Goal: Transaction & Acquisition: Purchase product/service

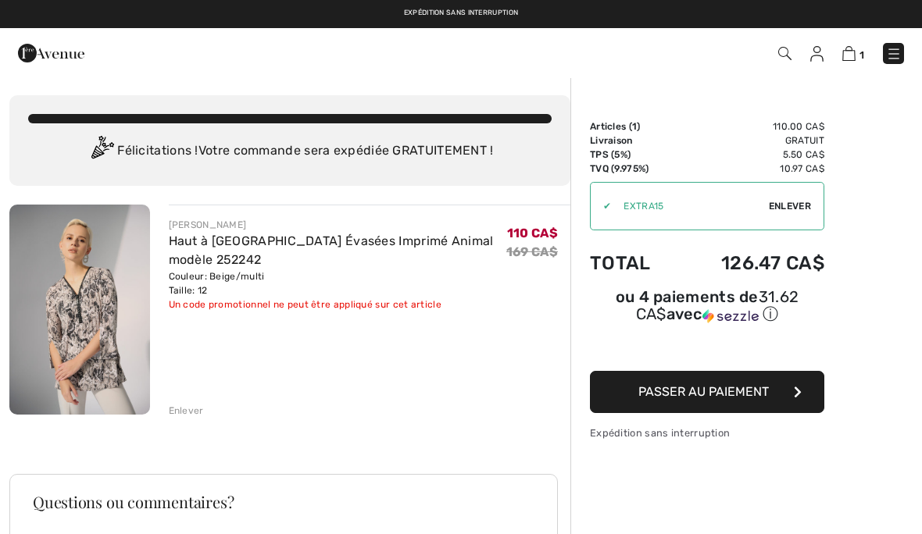
click at [788, 215] on div "✔ Utiliser Enlever" at bounding box center [707, 206] width 234 height 48
click at [795, 210] on span "Enlever" at bounding box center [790, 206] width 42 height 14
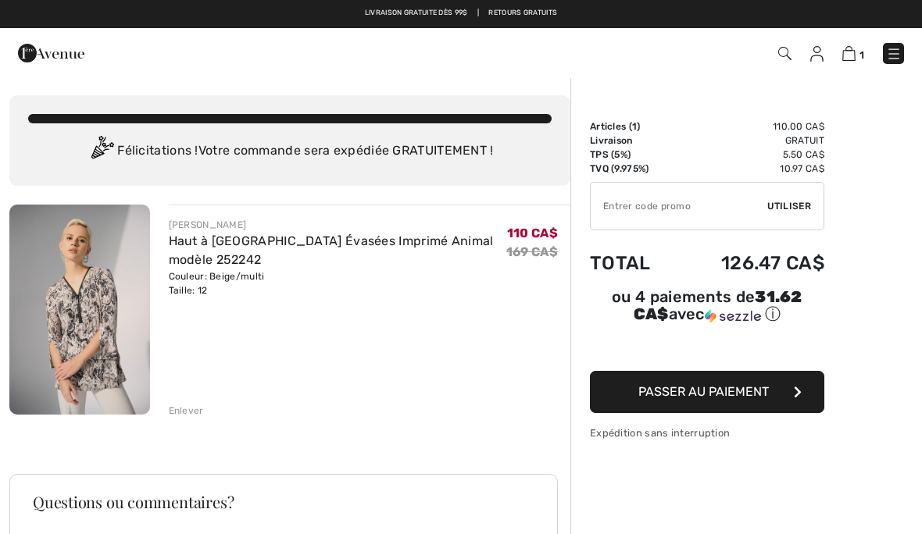
click at [796, 209] on span "Utiliser" at bounding box center [789, 206] width 44 height 14
click at [796, 205] on span "Utiliser" at bounding box center [789, 206] width 44 height 14
click at [621, 215] on input "TEXT" at bounding box center [679, 206] width 177 height 47
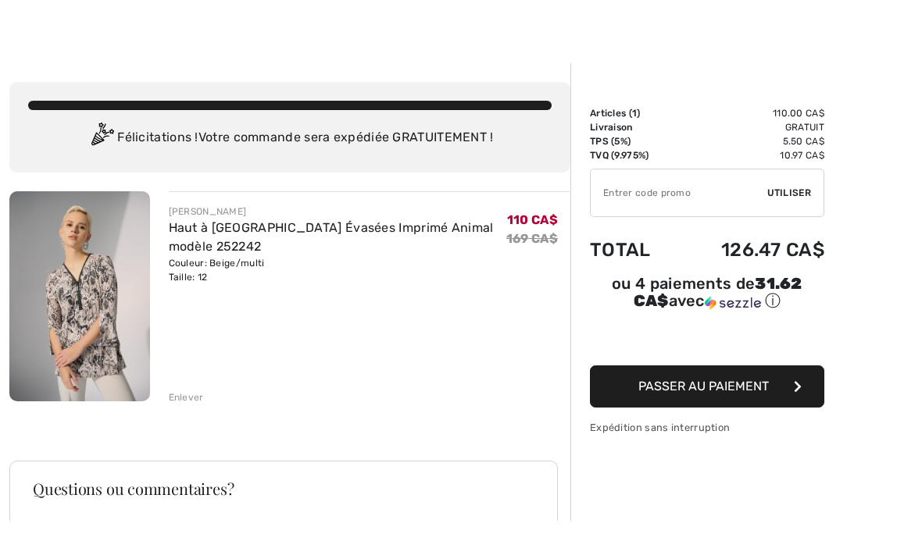
scroll to position [13, 0]
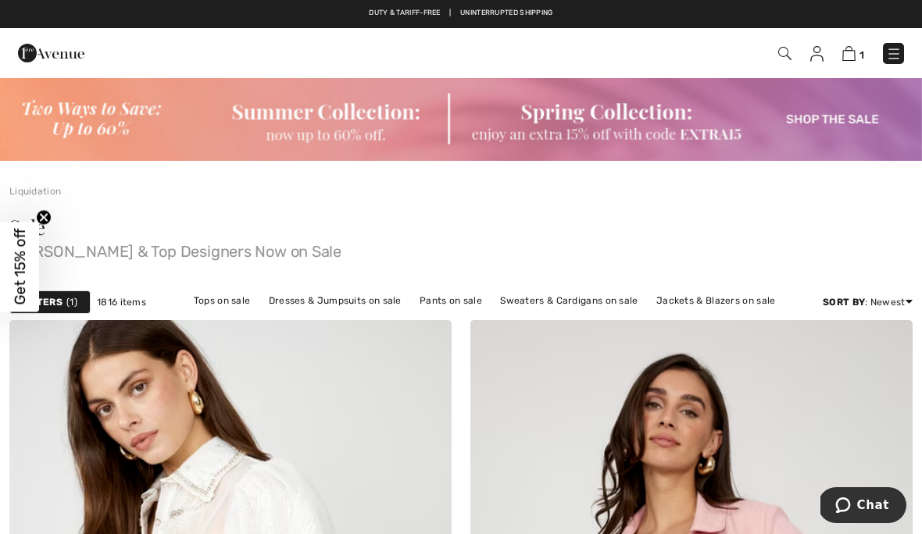
click at [900, 51] on img at bounding box center [894, 54] width 16 height 16
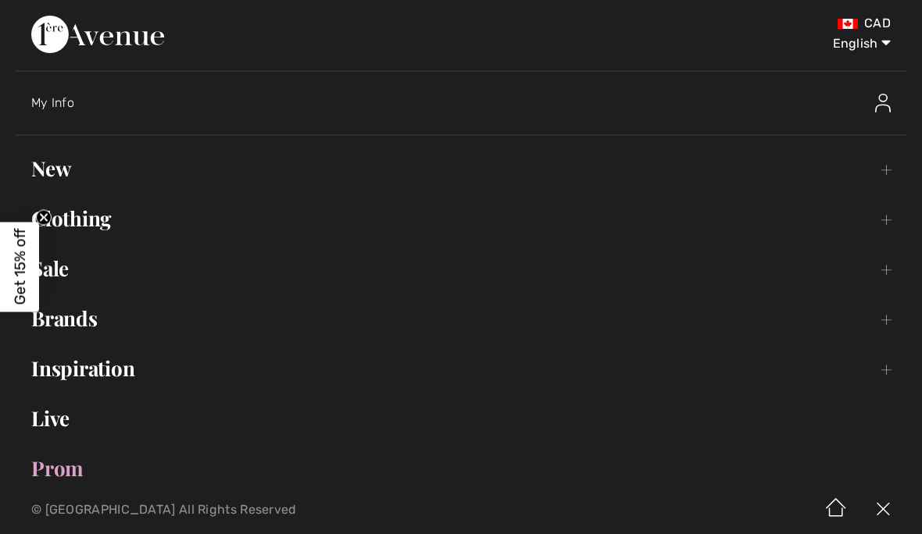
click at [857, 49] on select "English Français" at bounding box center [849, 40] width 81 height 47
select select "/fr/rabais/"
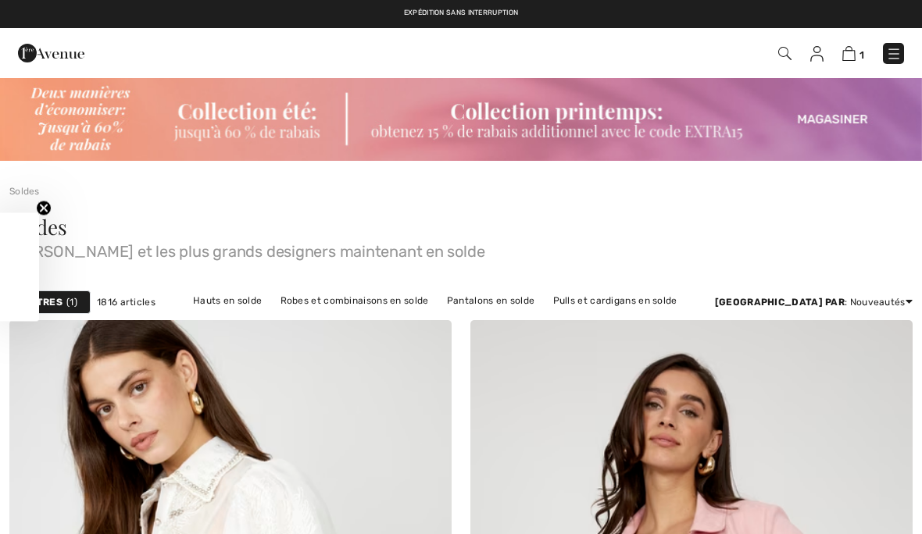
checkbox input "true"
click at [855, 54] on img at bounding box center [848, 53] width 13 height 15
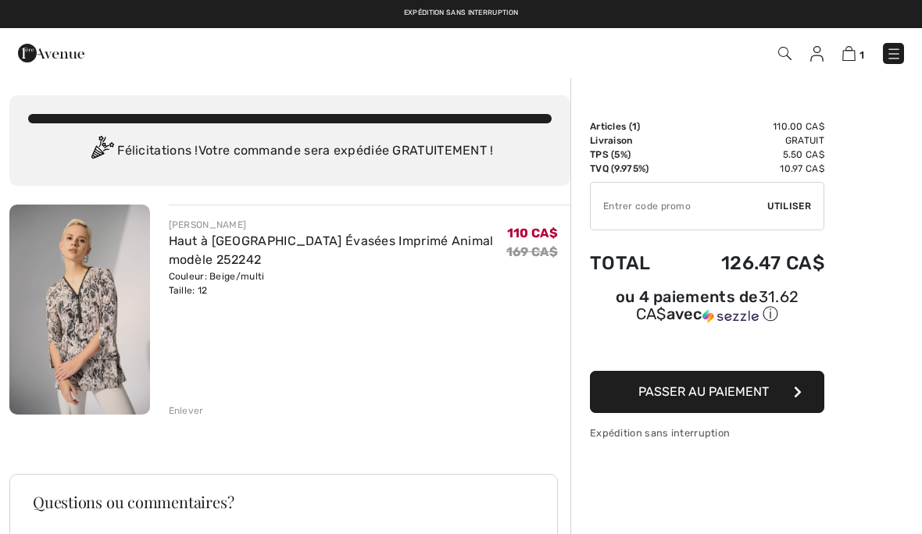
click at [650, 207] on input "TEXT" at bounding box center [679, 206] width 177 height 47
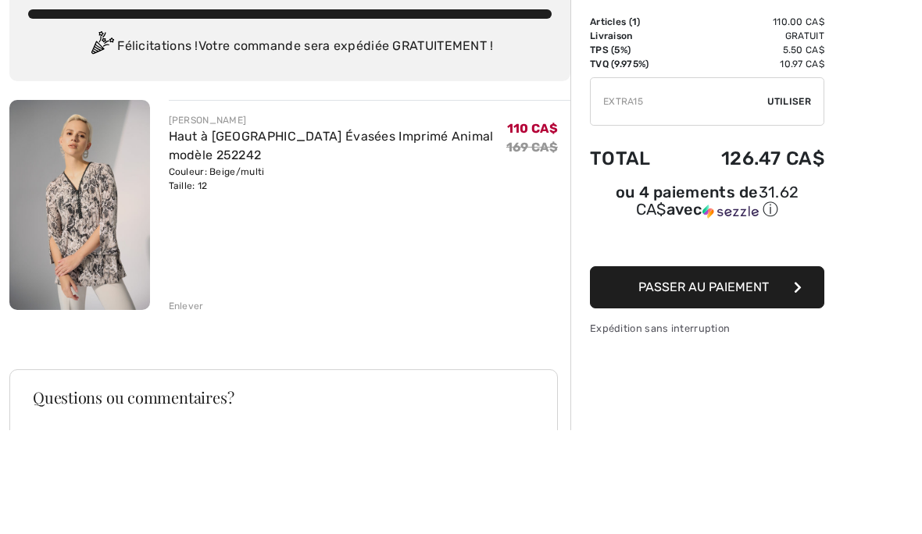
type input "EXTRA15"
click at [795, 199] on span "Utiliser" at bounding box center [789, 206] width 44 height 14
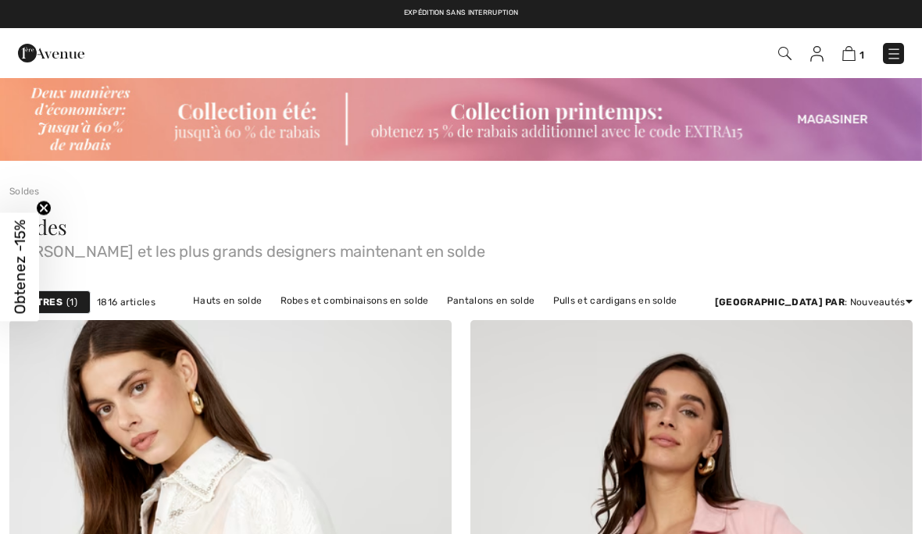
checkbox input "true"
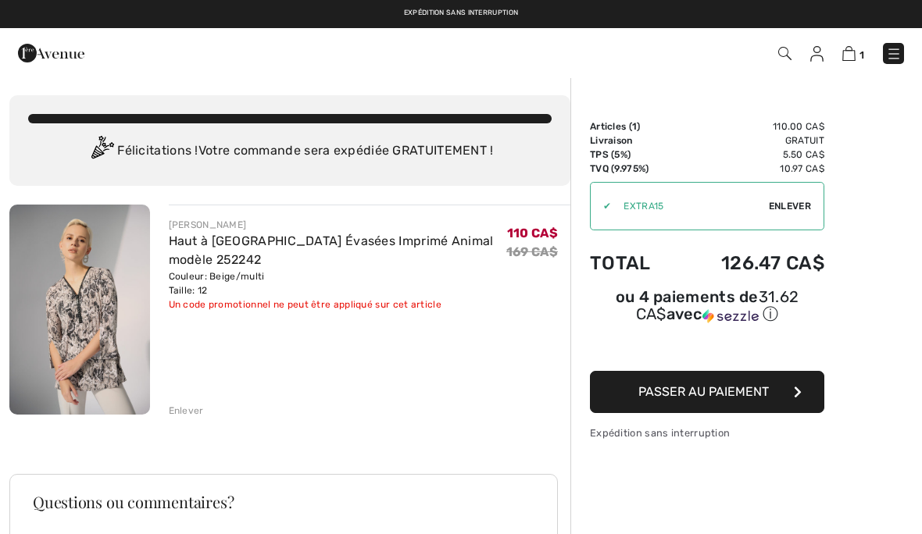
click at [184, 412] on div "Enlever" at bounding box center [186, 411] width 35 height 14
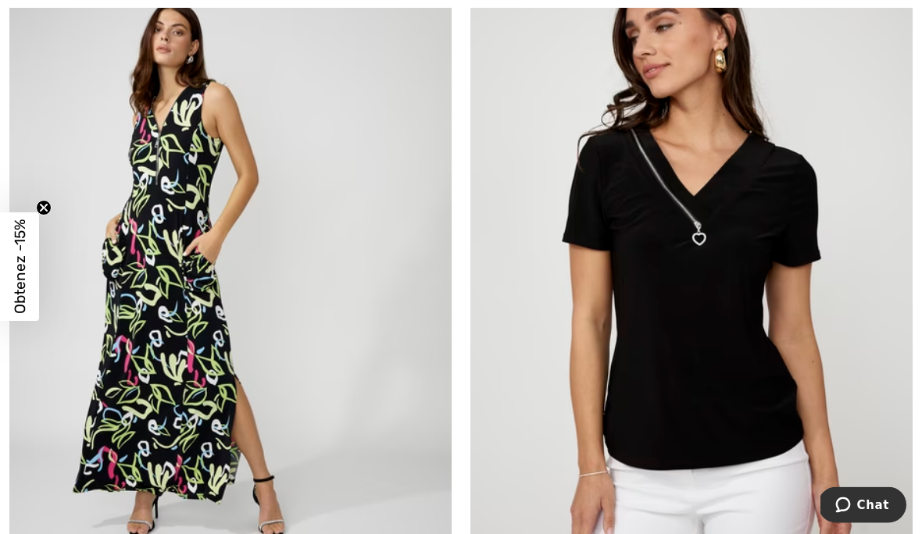
scroll to position [2583, 0]
click at [224, 396] on img at bounding box center [230, 269] width 442 height 663
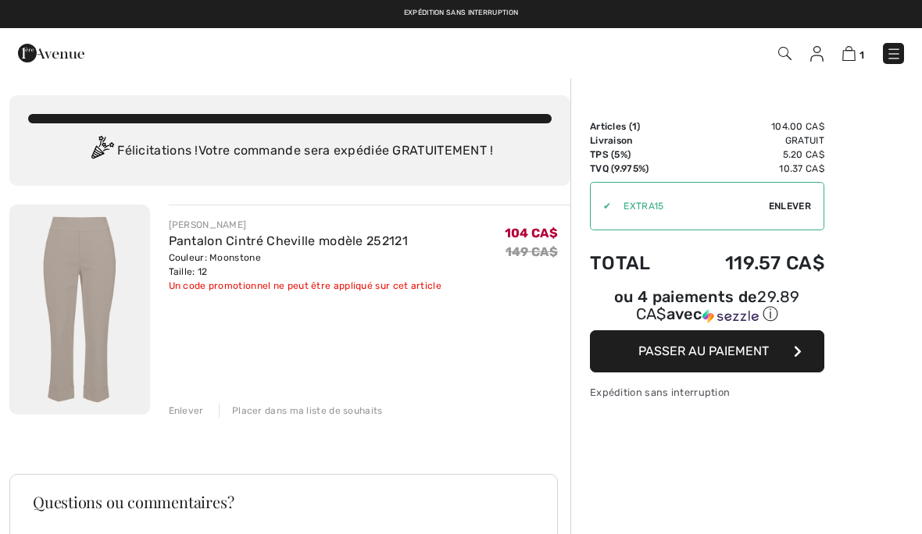
checkbox input "true"
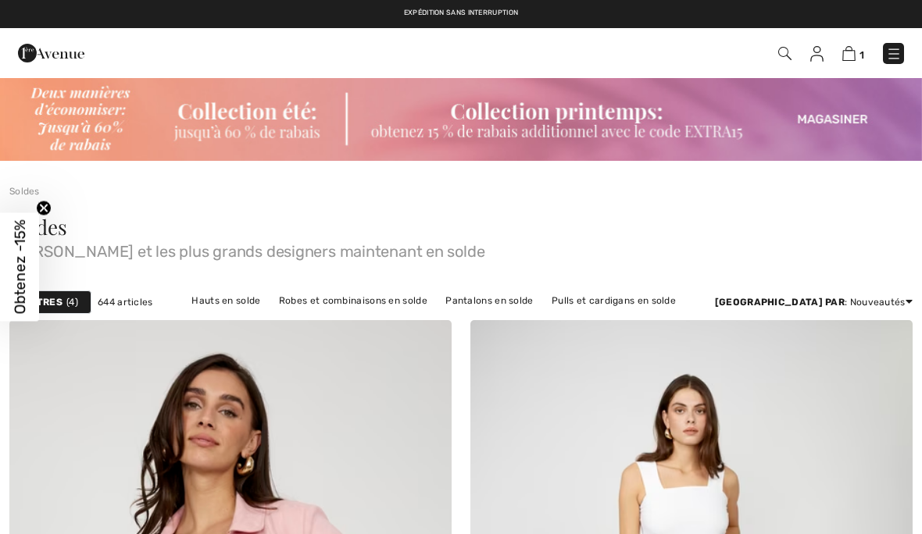
checkbox input "true"
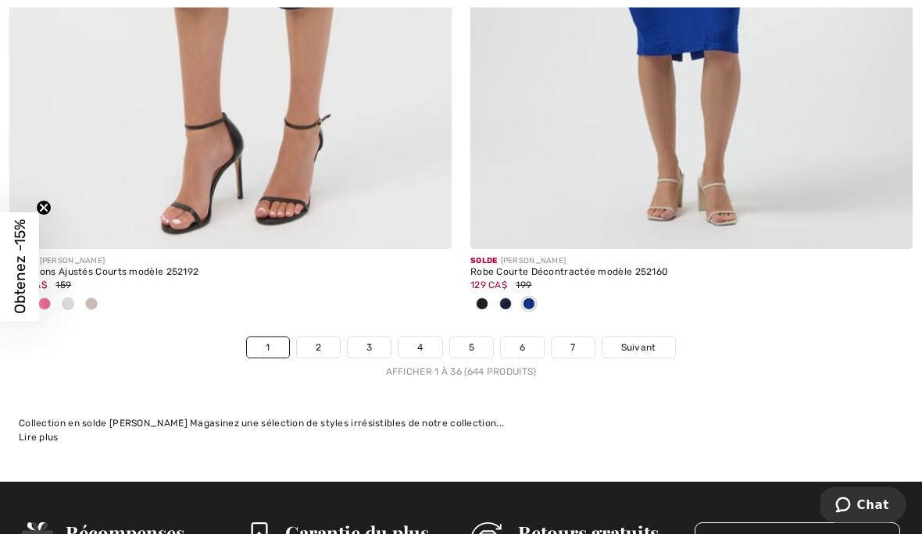
scroll to position [13625, 0]
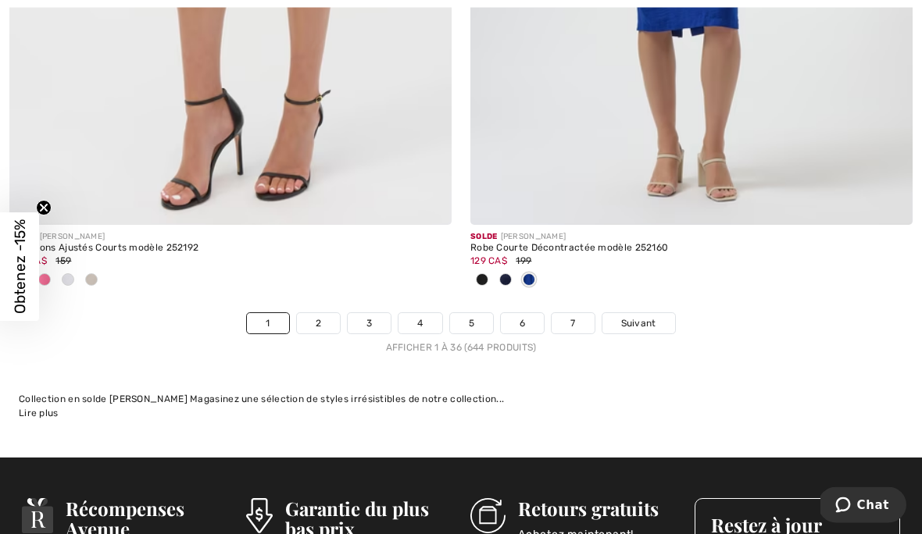
click at [638, 317] on span "Suivant" at bounding box center [638, 324] width 35 height 14
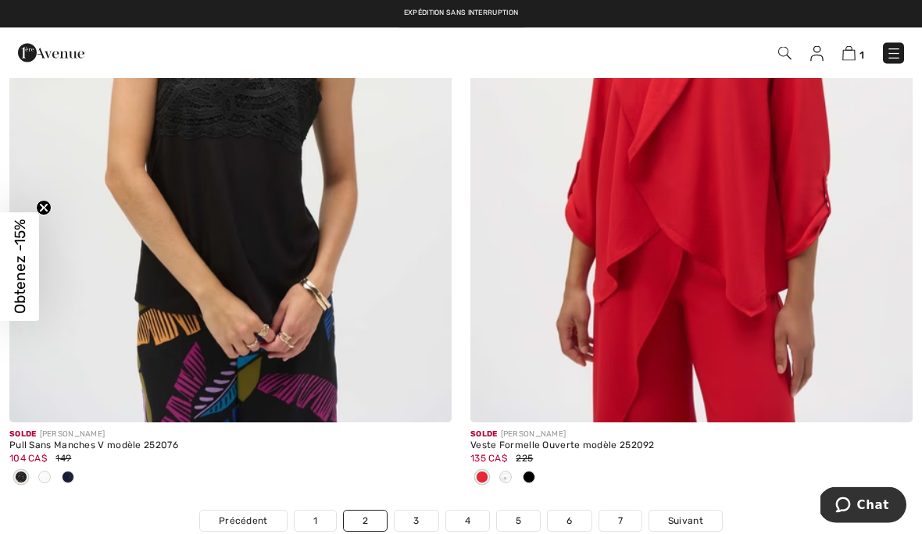
scroll to position [13482, 0]
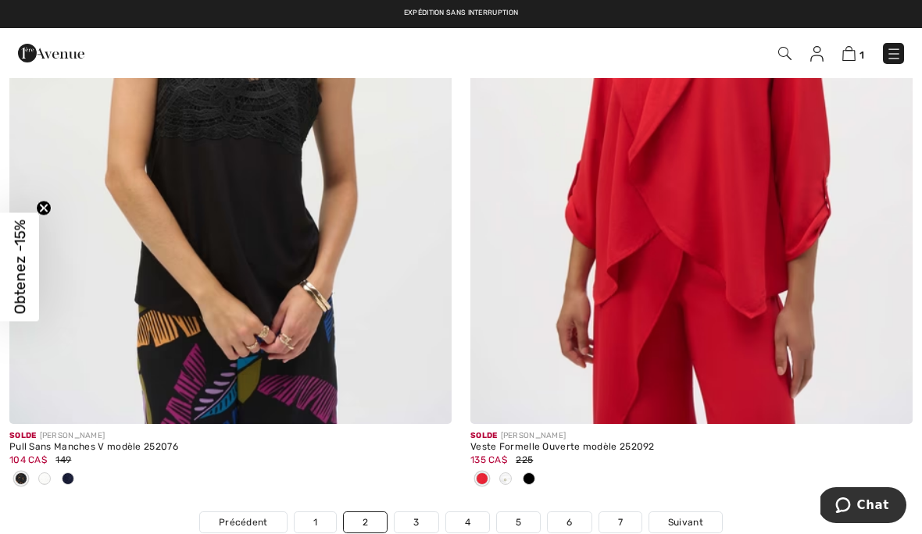
click at [684, 516] on span "Suivant" at bounding box center [685, 523] width 35 height 14
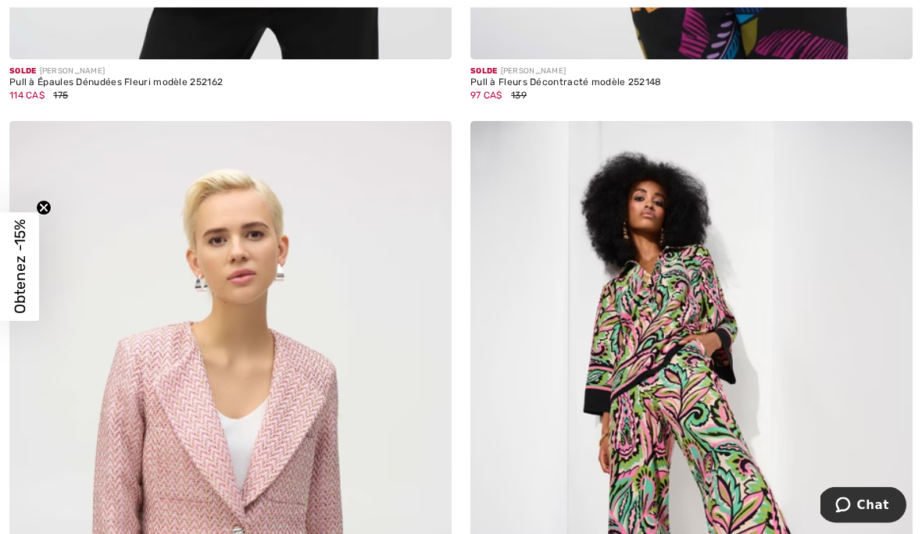
scroll to position [10047, 0]
